Goal: Entertainment & Leisure: Browse casually

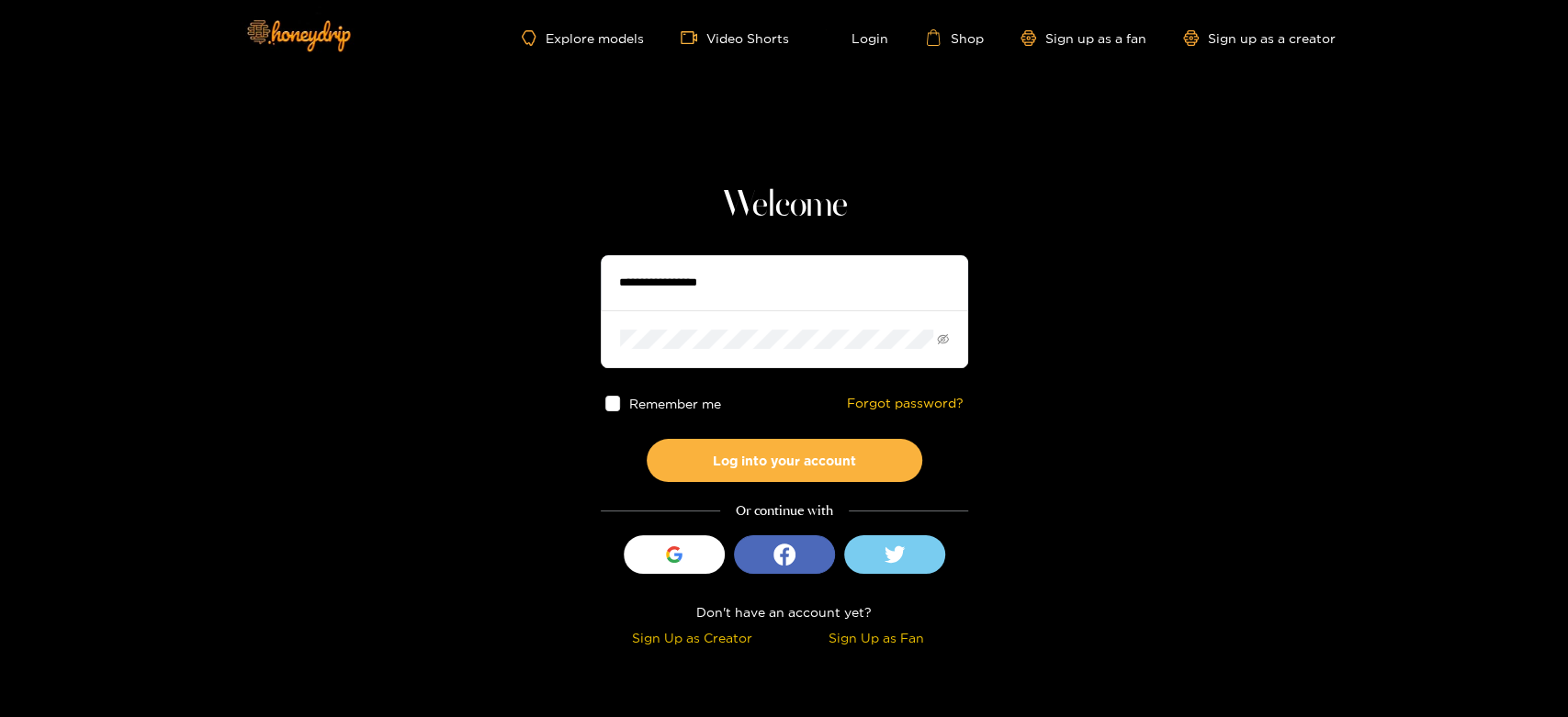
type input "**********"
click at [701, 28] on div "Explore models Video Shorts Login Shop Sign up as a fan Sign up as a creator" at bounding box center [784, 37] width 1102 height 75
click at [700, 44] on span "video-camera" at bounding box center [693, 37] width 26 height 16
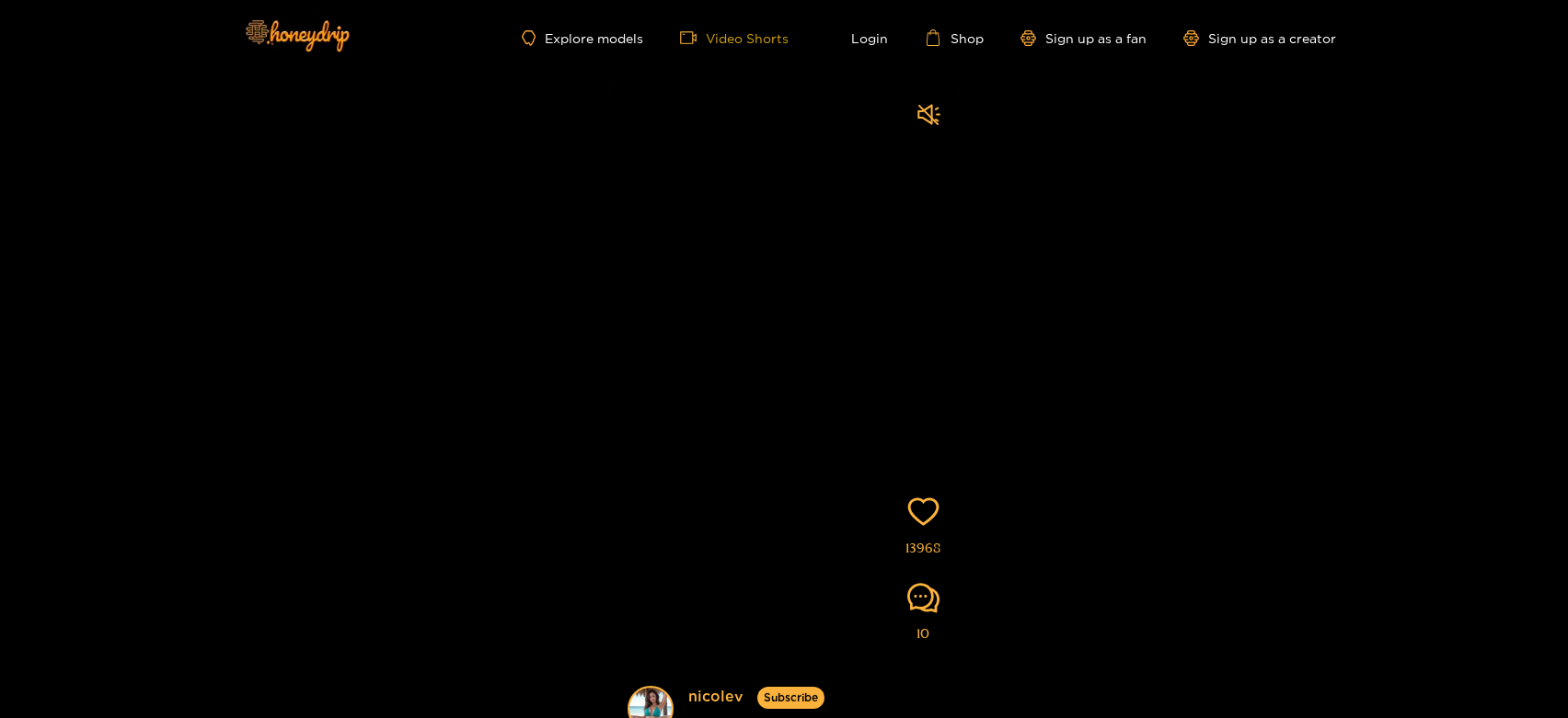
click at [762, 38] on link "Video Shorts" at bounding box center [734, 37] width 109 height 16
click at [772, 39] on link "Video Shorts" at bounding box center [734, 37] width 109 height 16
click at [883, 347] on video at bounding box center [784, 435] width 350 height 700
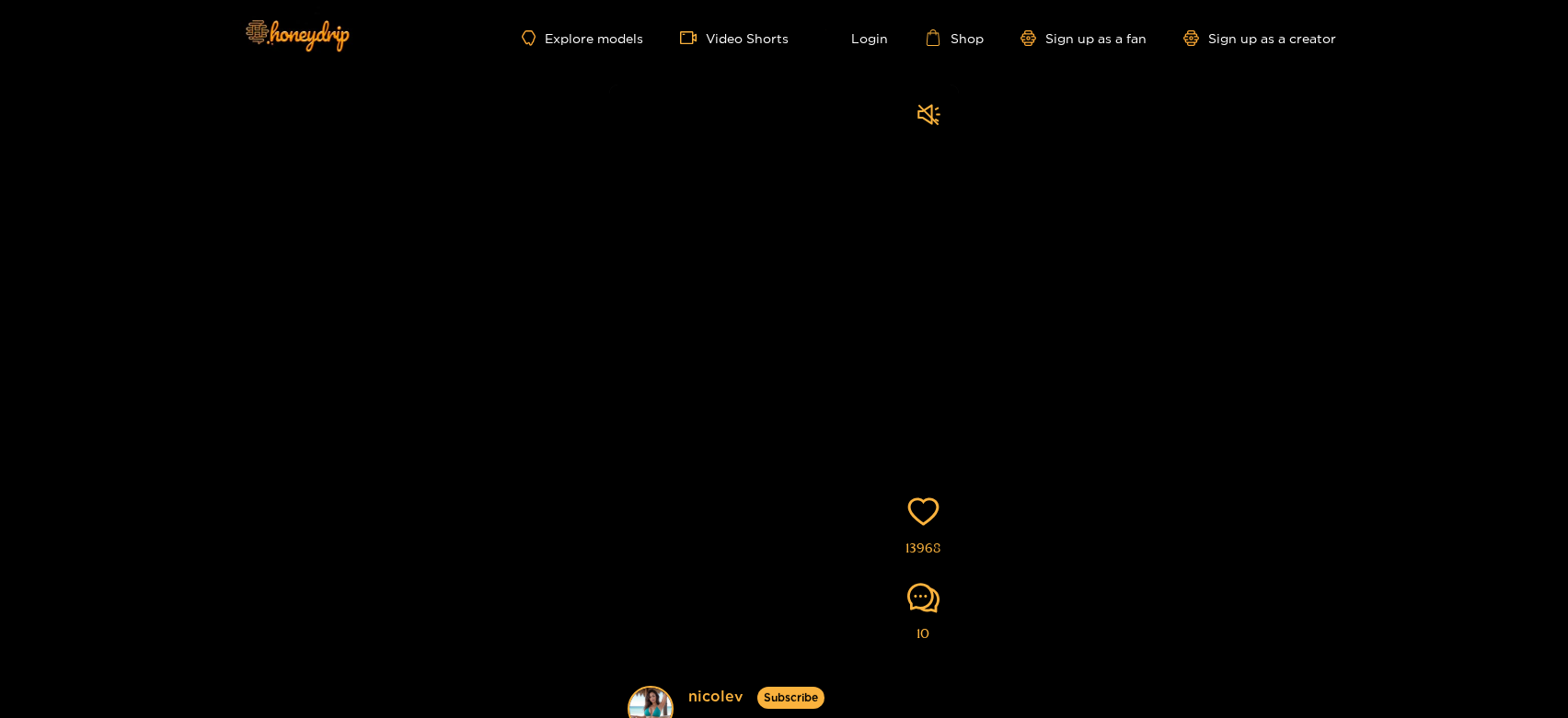
click at [783, 350] on video at bounding box center [784, 435] width 350 height 700
click at [864, 43] on link "Login" at bounding box center [856, 37] width 63 height 16
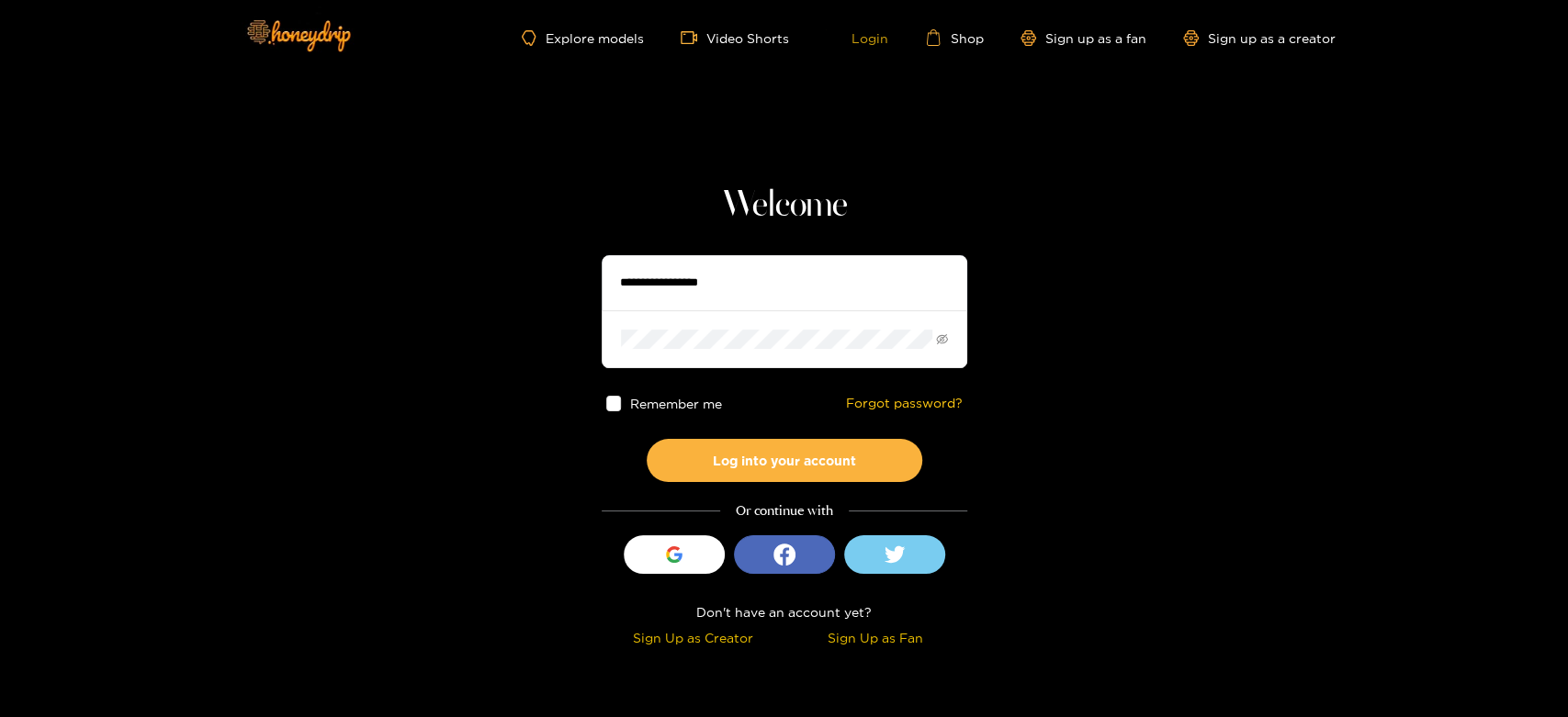
type input "**********"
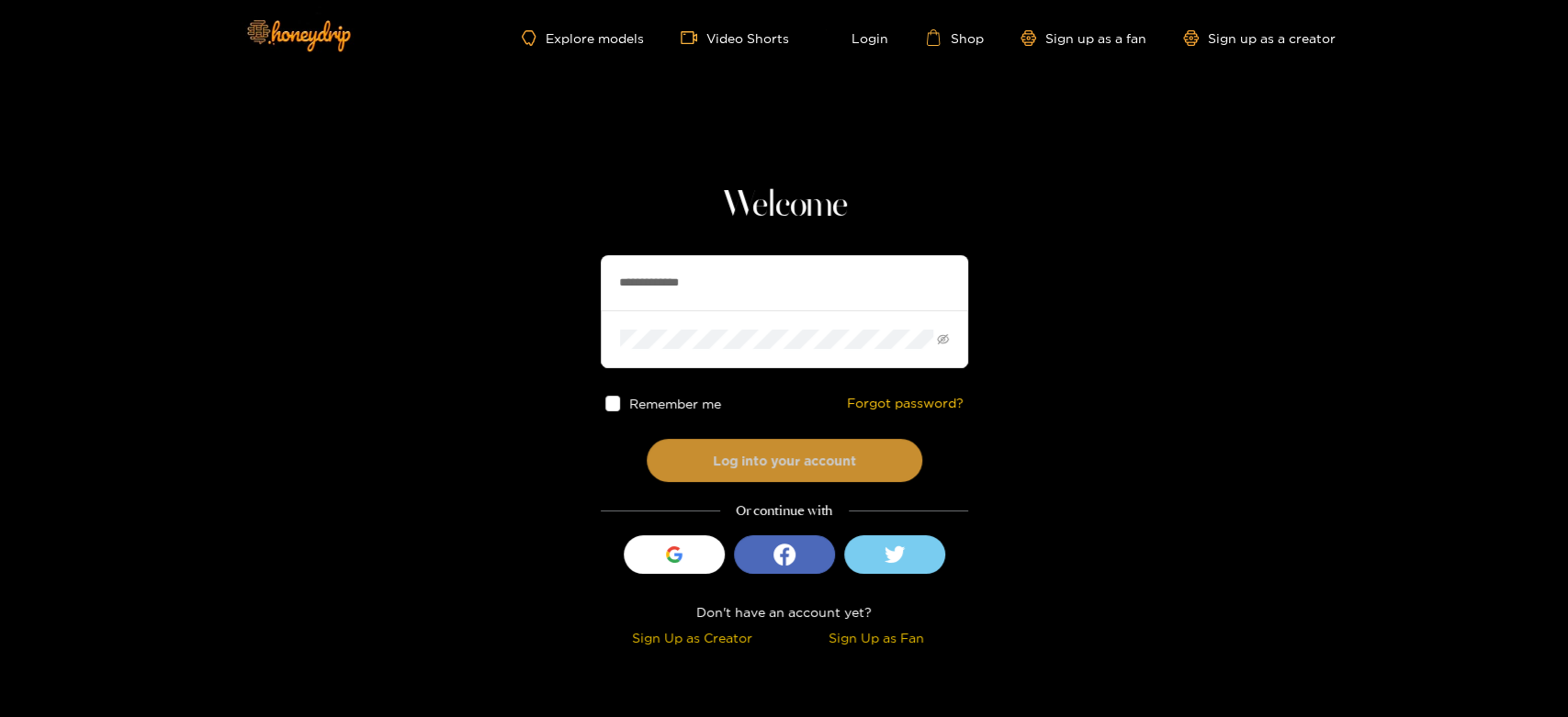
click at [802, 451] on button "Log into your account" at bounding box center [784, 460] width 275 height 43
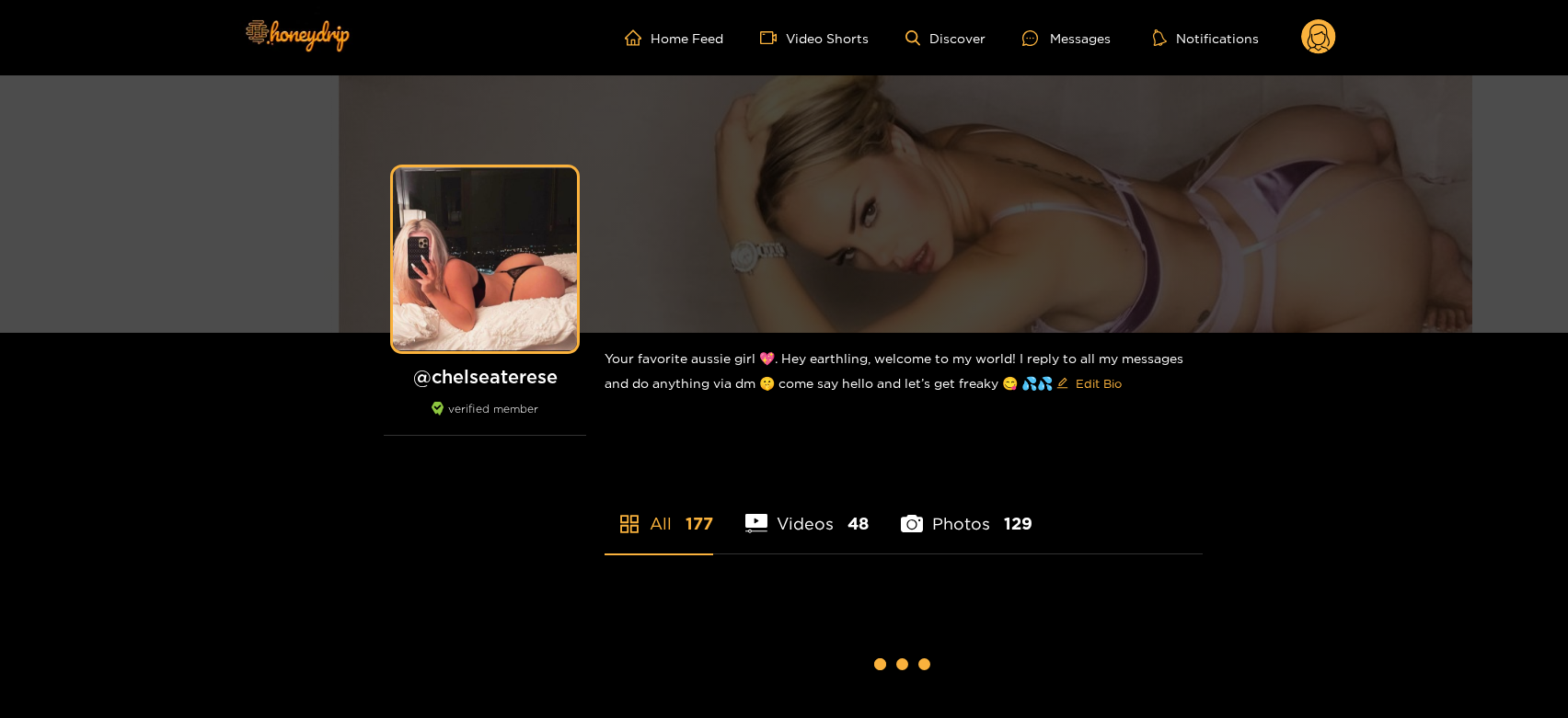
click at [800, 42] on link "Video Shorts" at bounding box center [815, 37] width 109 height 16
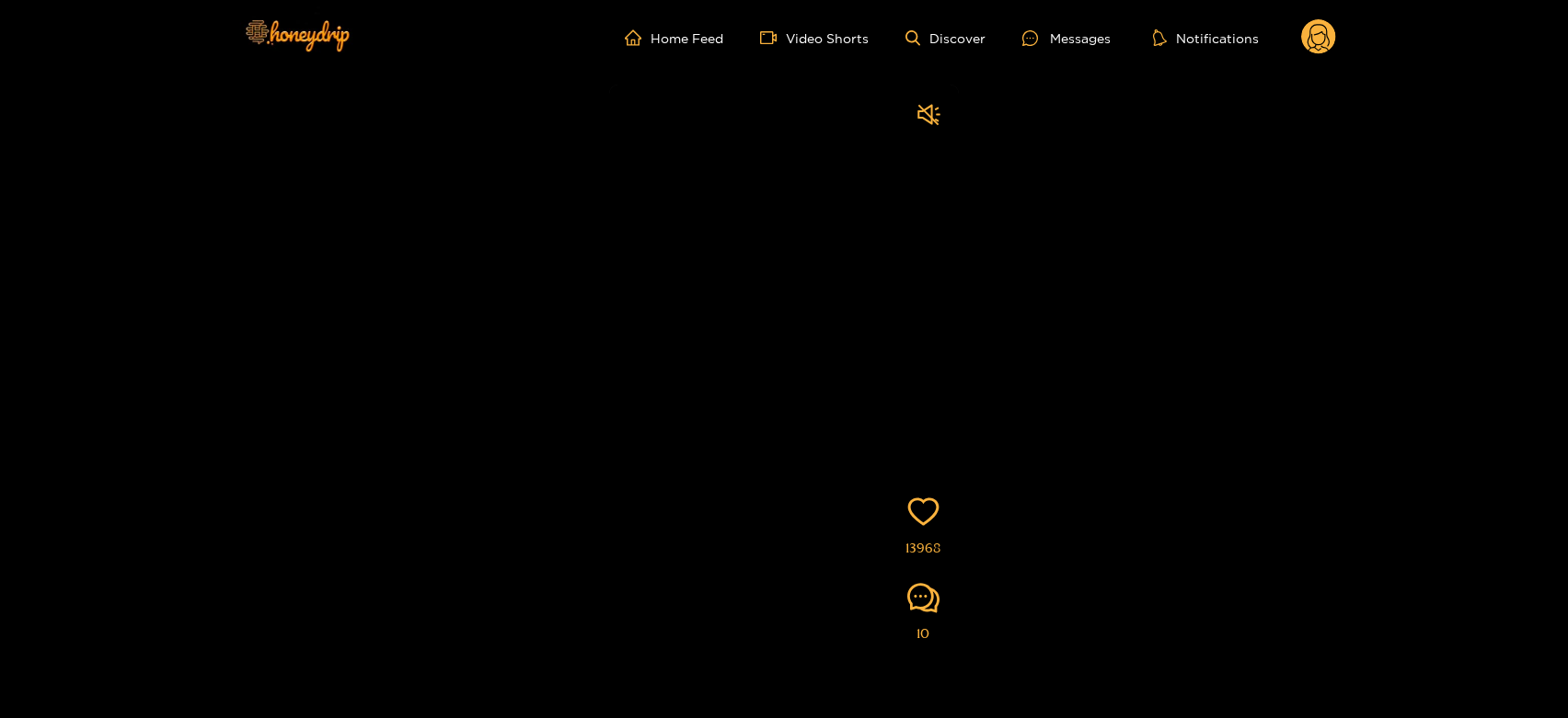
drag, startPoint x: 1175, startPoint y: 195, endPoint x: 1296, endPoint y: 31, distance: 203.8
click at [1181, 184] on div "nicolev Subscribe Videos are of actual models on the site 13968 10" at bounding box center [784, 370] width 1568 height 589
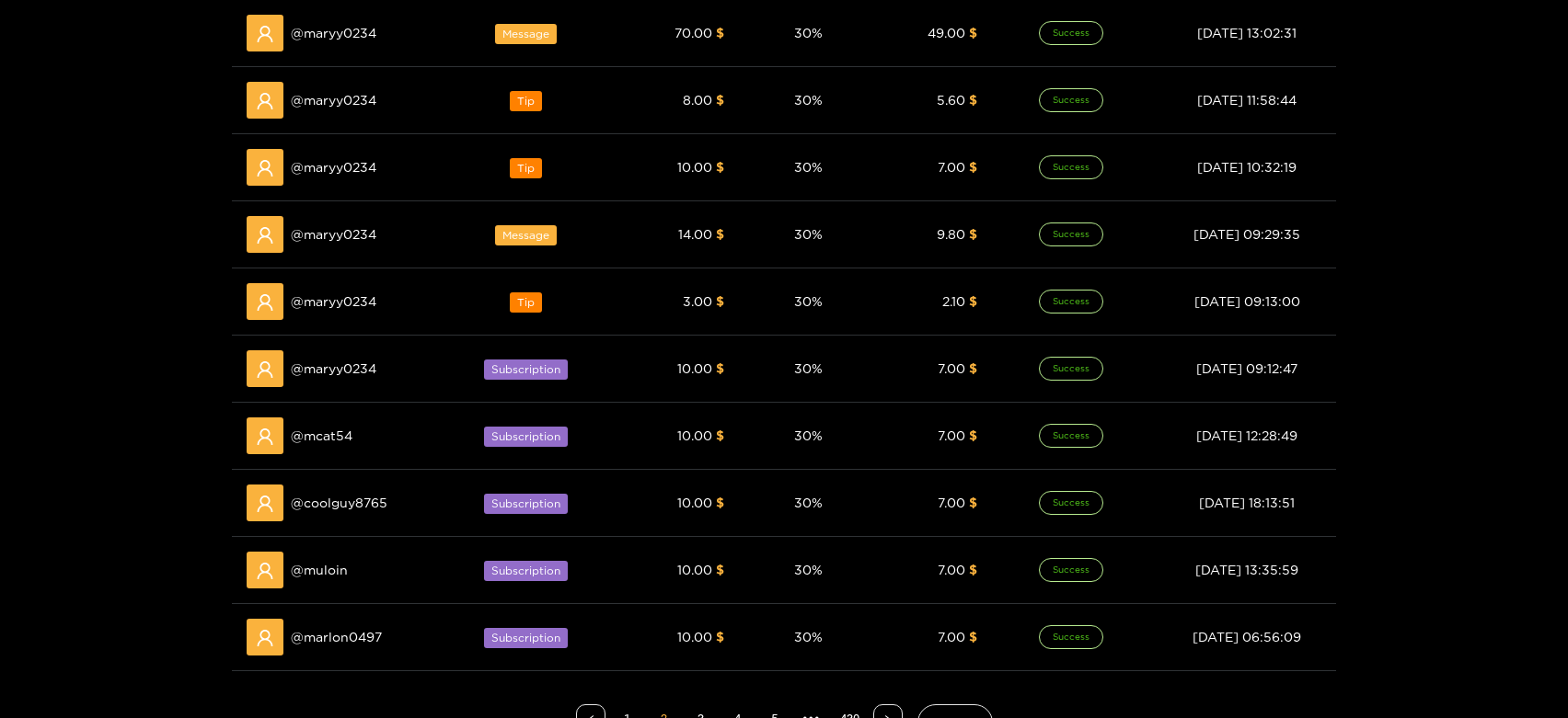
scroll to position [306, 0]
